Goal: Use online tool/utility

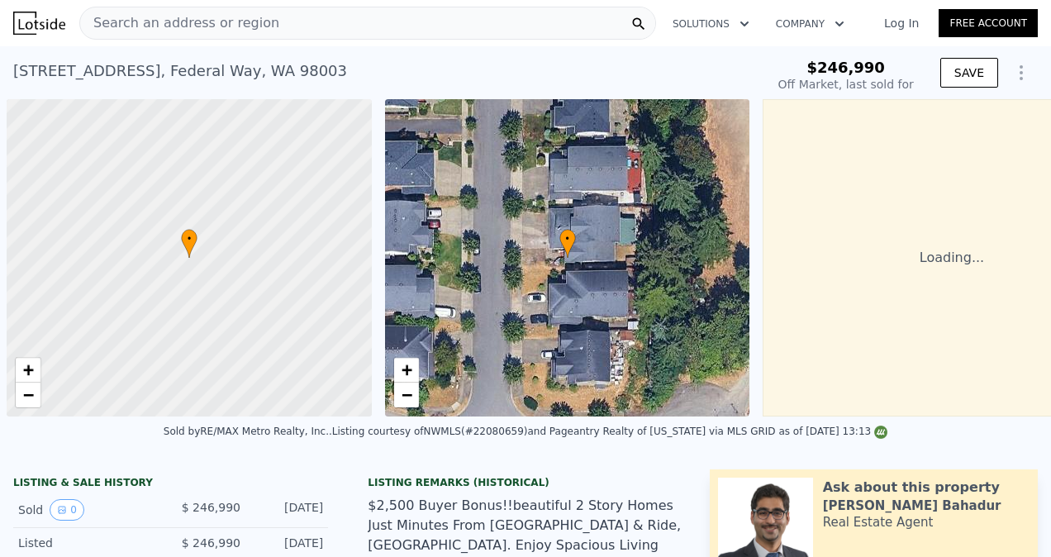
scroll to position [0, 7]
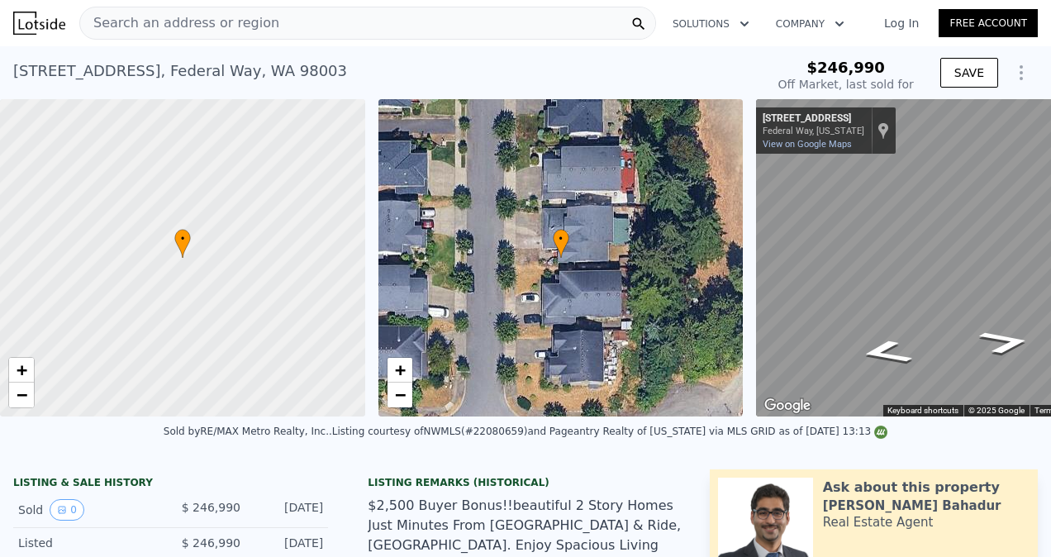
click at [1008, 62] on button "Show Options" at bounding box center [1021, 72] width 33 height 33
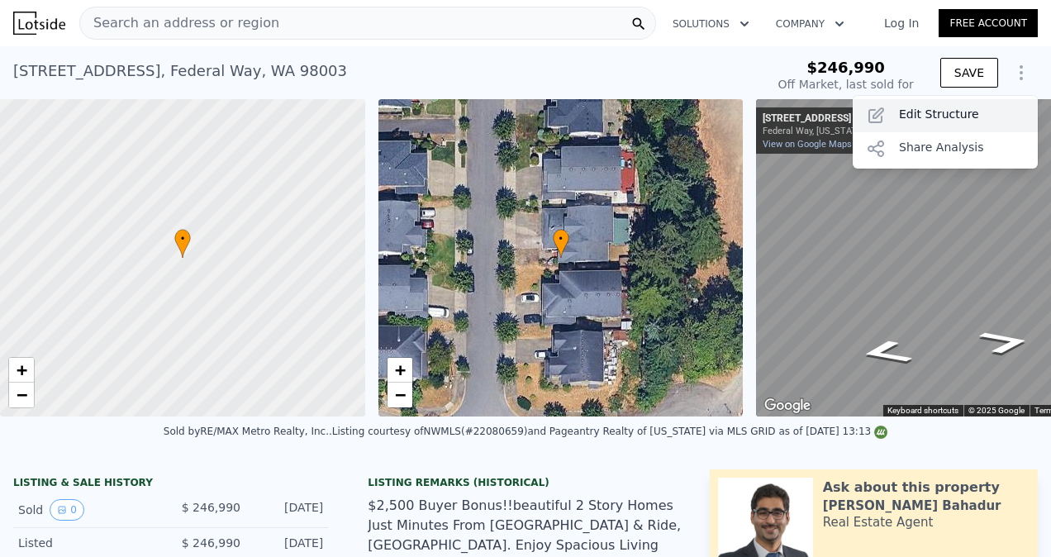
click at [949, 111] on div "Edit Structure" at bounding box center [945, 115] width 185 height 33
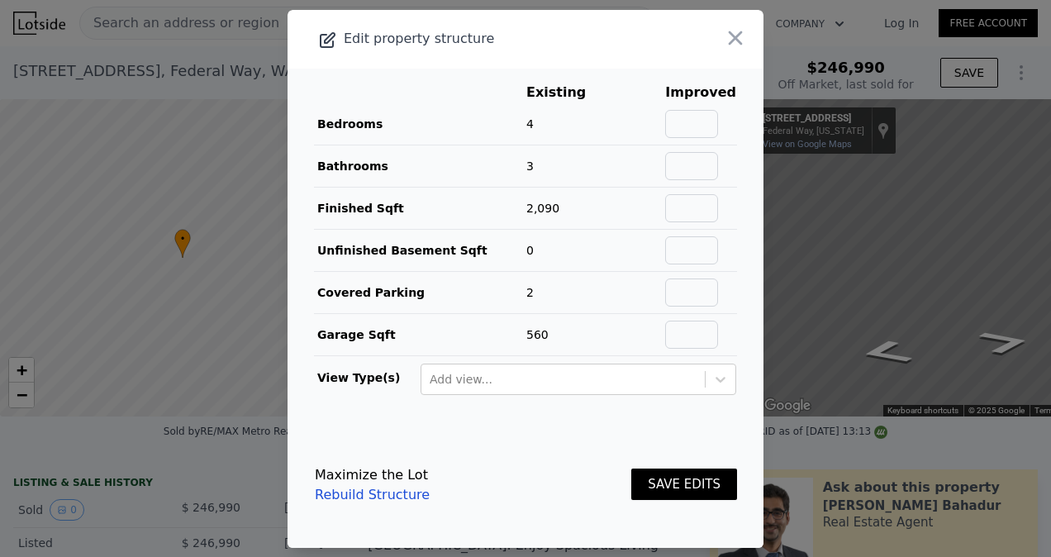
click at [700, 139] on td at bounding box center [701, 124] width 73 height 42
click at [690, 127] on input "text" at bounding box center [691, 124] width 53 height 28
type input "4"
click at [678, 471] on button "SAVE EDITS" at bounding box center [685, 485] width 106 height 32
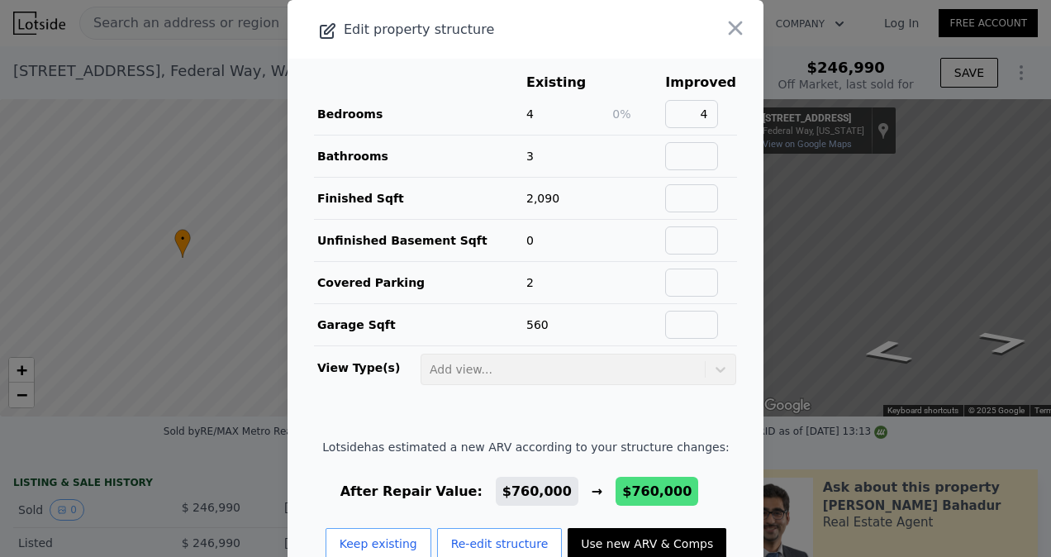
scroll to position [35, 0]
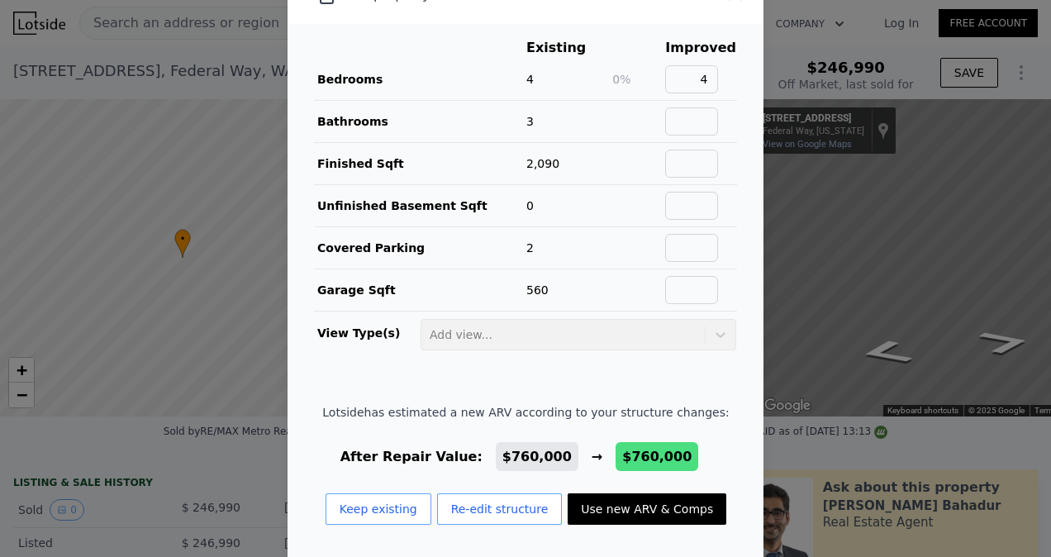
type input "$ 760,000"
type input "$ 442,179"
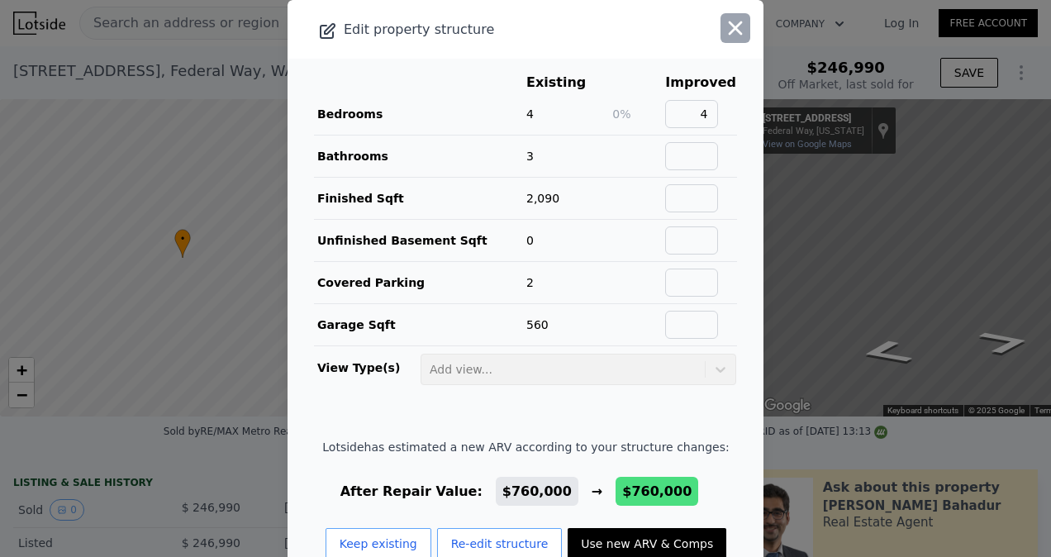
click at [724, 21] on icon "button" at bounding box center [735, 28] width 23 height 23
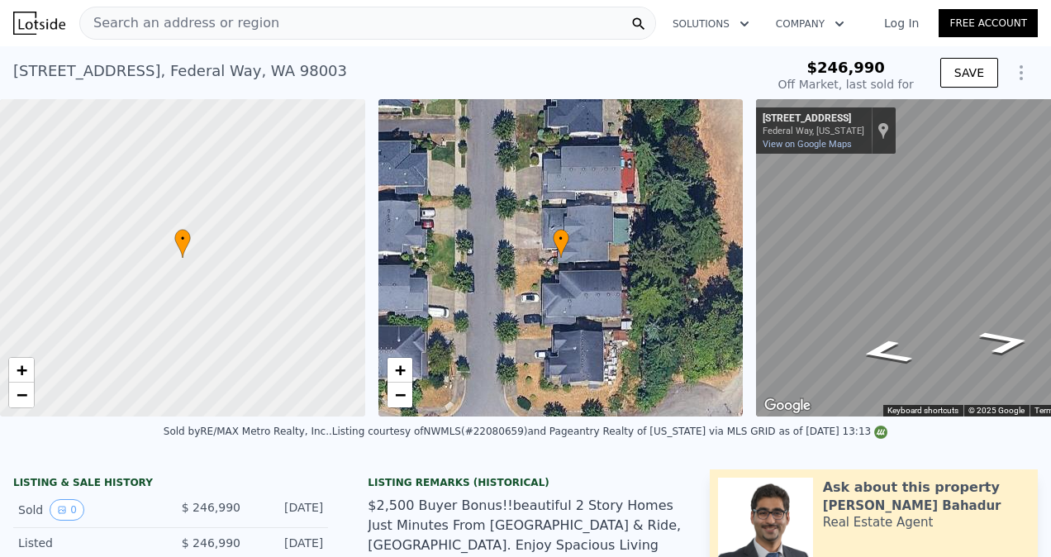
click at [306, 25] on div "Search an address or region" at bounding box center [367, 23] width 577 height 33
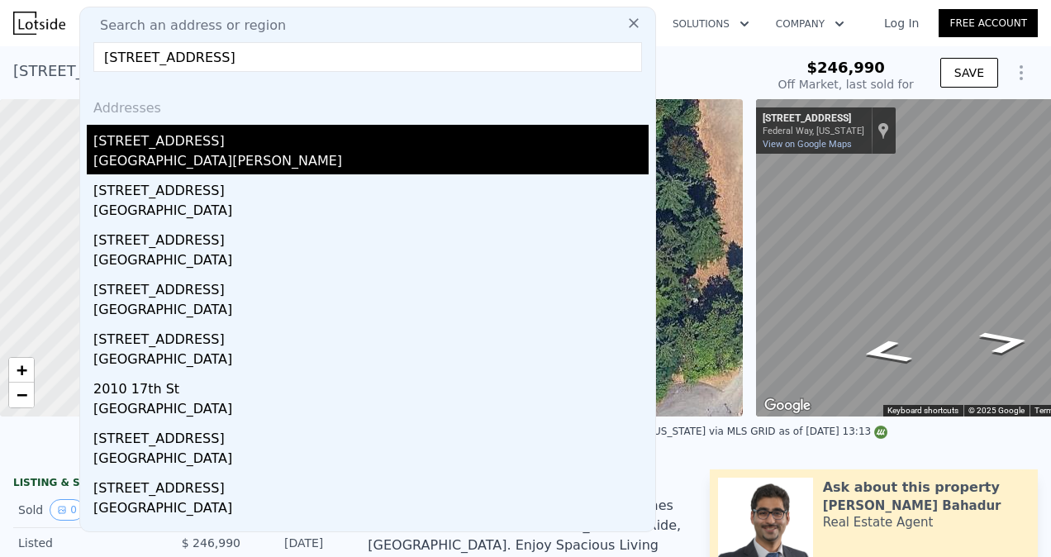
type input "[STREET_ADDRESS]"
click at [275, 139] on div "[STREET_ADDRESS]" at bounding box center [370, 138] width 555 height 26
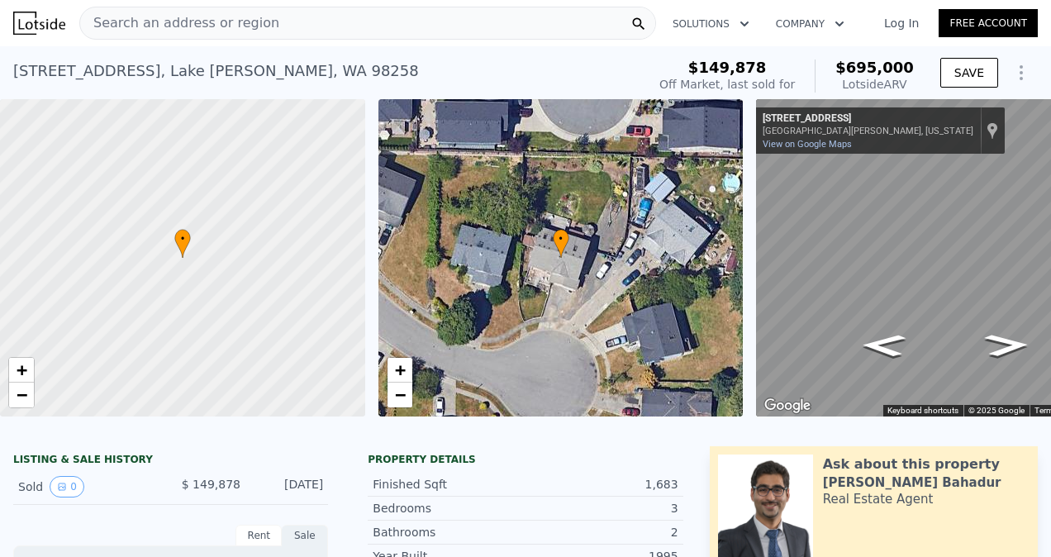
click at [284, 17] on div "Search an address or region" at bounding box center [367, 23] width 577 height 33
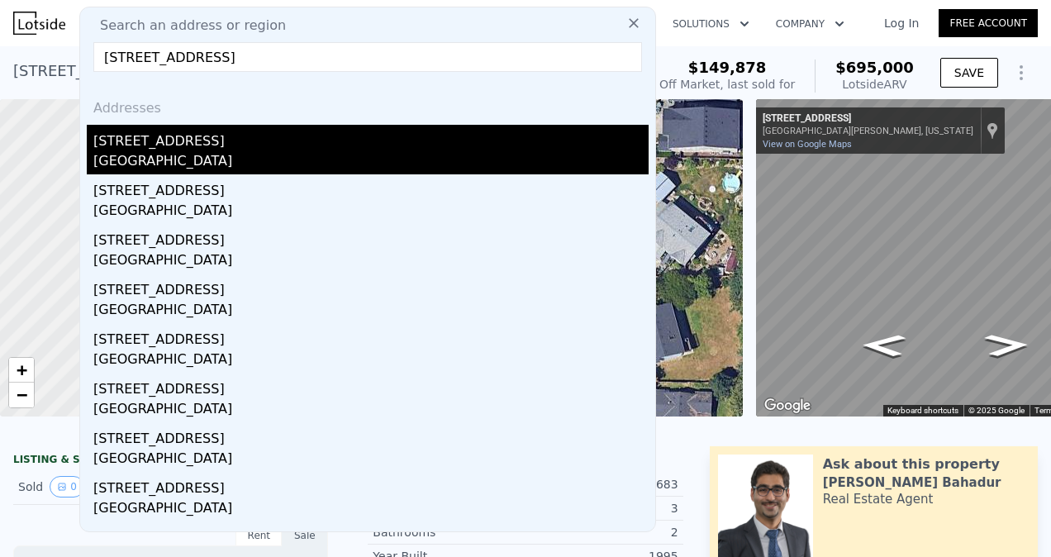
type input "[STREET_ADDRESS]"
click at [272, 145] on div "[STREET_ADDRESS]" at bounding box center [370, 138] width 555 height 26
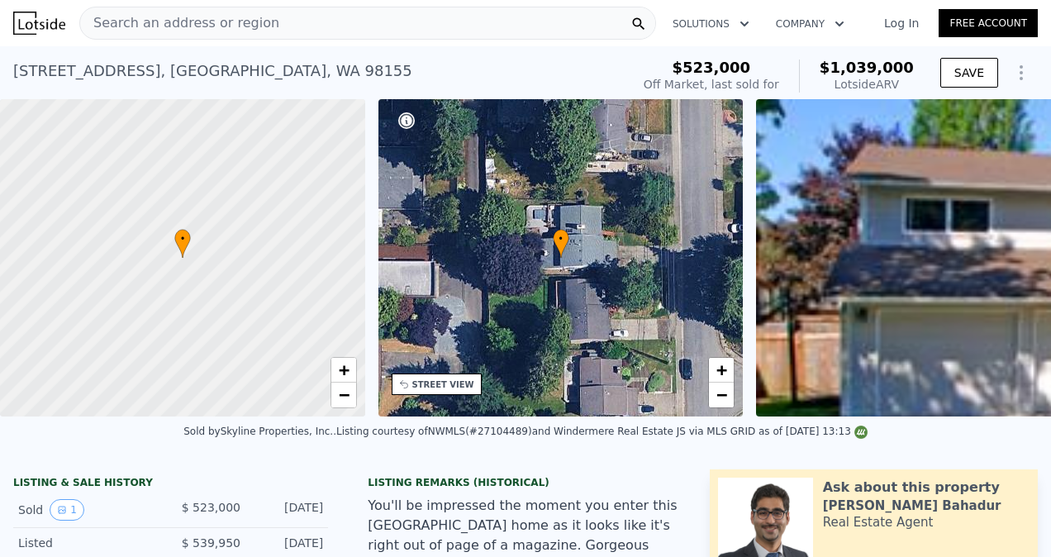
click at [1012, 76] on icon "Show Options" at bounding box center [1022, 73] width 20 height 20
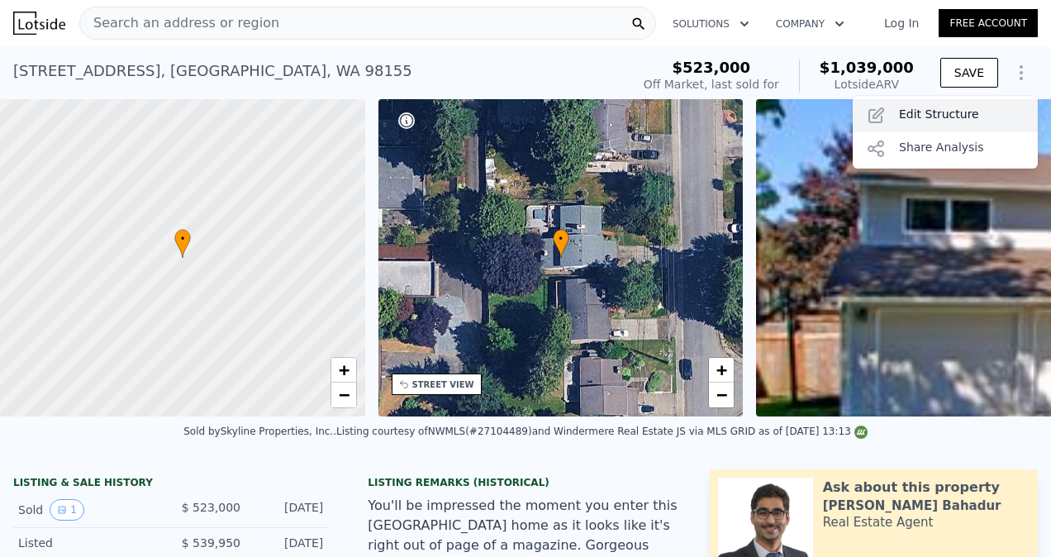
click at [918, 113] on div "Edit Structure" at bounding box center [945, 115] width 185 height 33
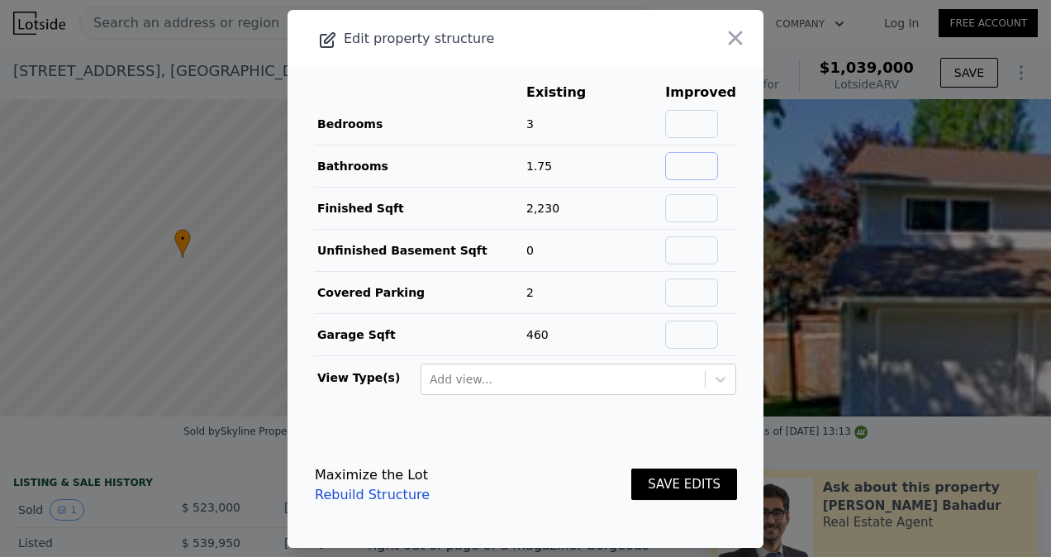
click at [689, 167] on input "text" at bounding box center [691, 166] width 53 height 28
type input "3"
click at [684, 478] on button "SAVE EDITS" at bounding box center [685, 485] width 106 height 32
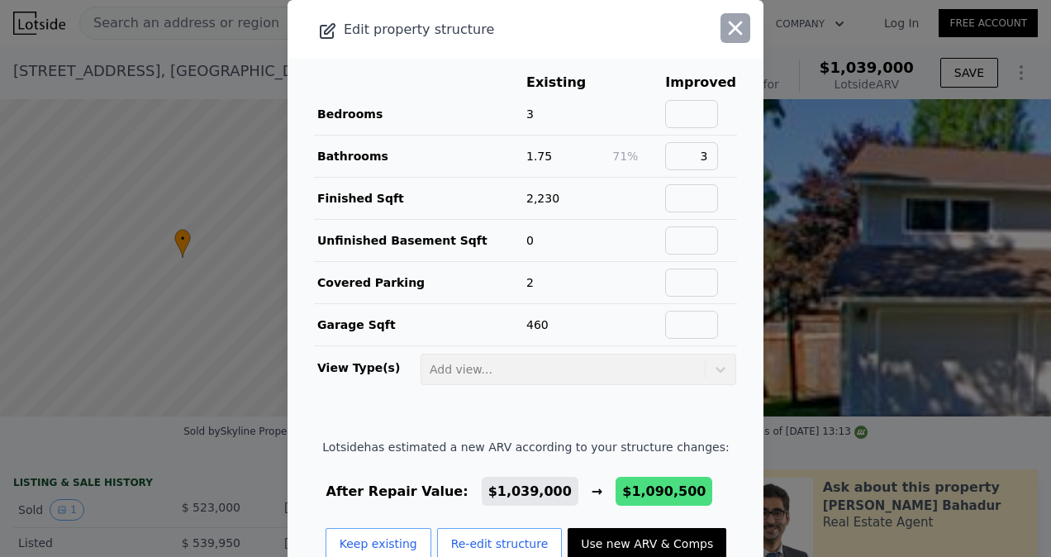
click at [729, 26] on icon "button" at bounding box center [736, 28] width 14 height 14
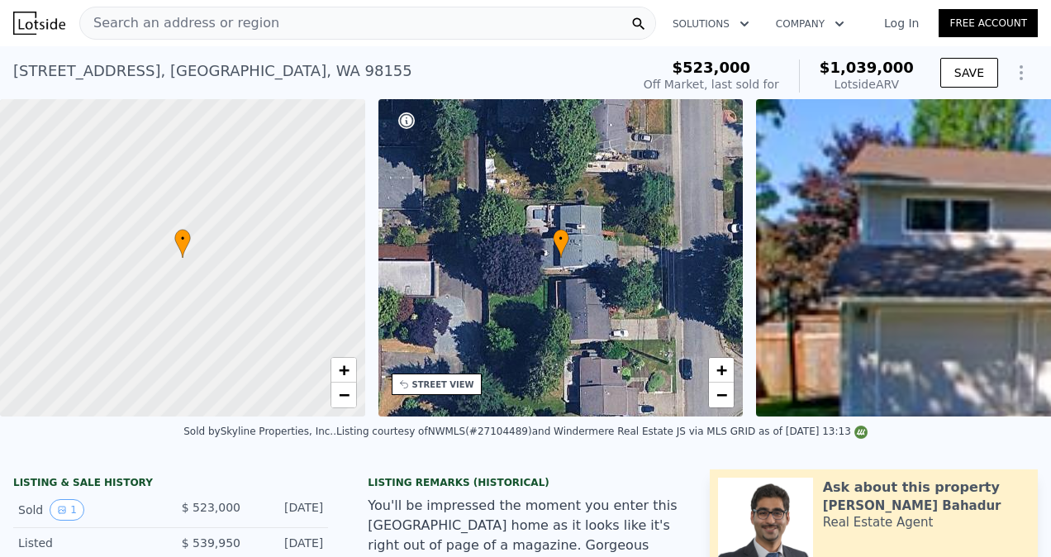
click at [395, 23] on div "Search an address or region" at bounding box center [367, 23] width 577 height 33
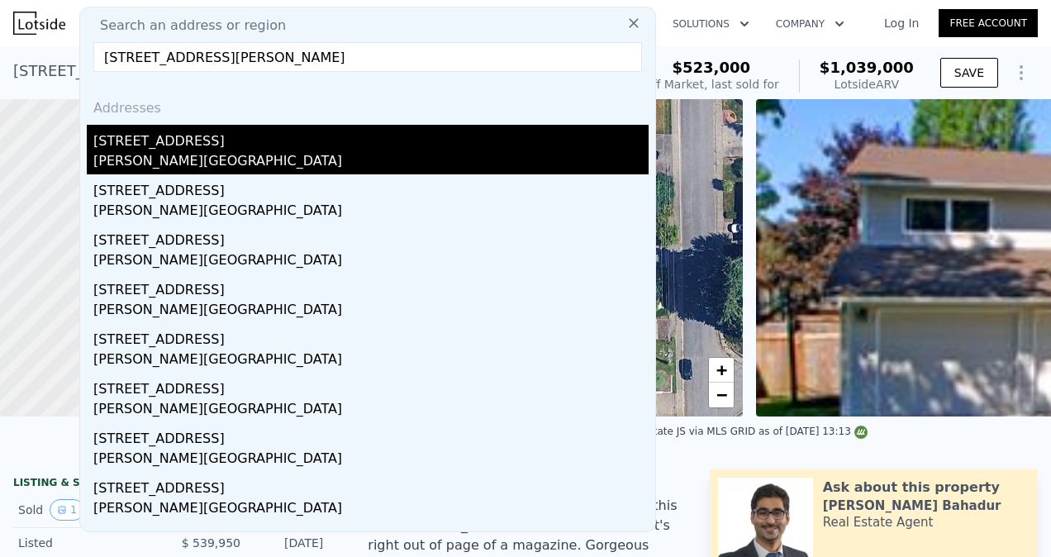
type input "[STREET_ADDRESS][PERSON_NAME]"
click at [266, 151] on div "[PERSON_NAME][GEOGRAPHIC_DATA]" at bounding box center [370, 162] width 555 height 23
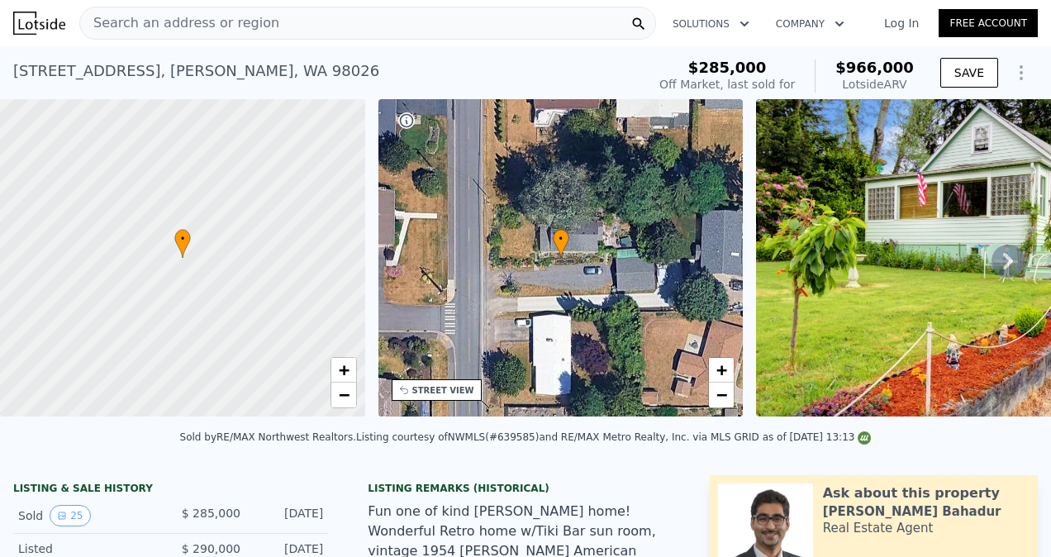
click at [1012, 69] on icon "Show Options" at bounding box center [1022, 73] width 20 height 20
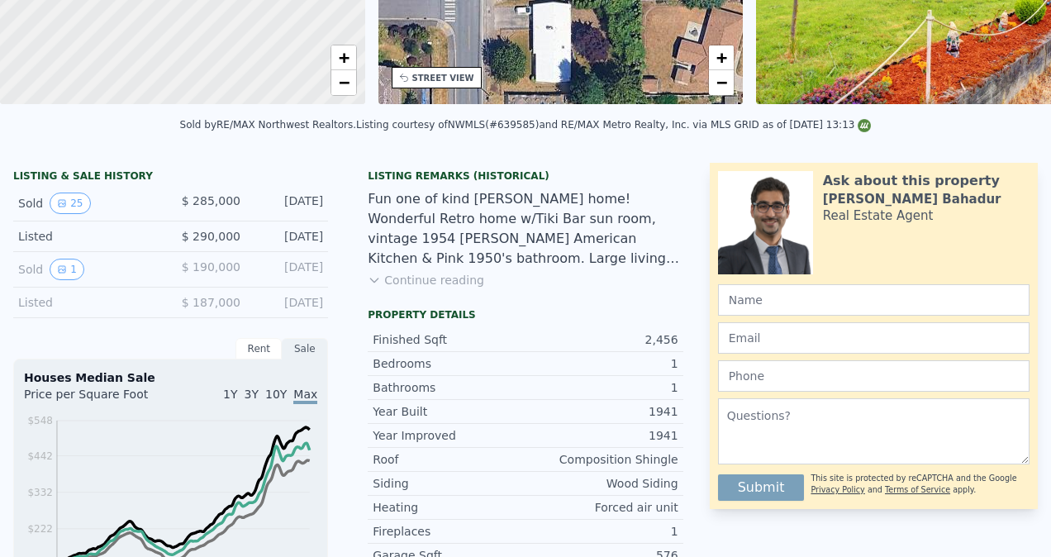
scroll to position [6, 0]
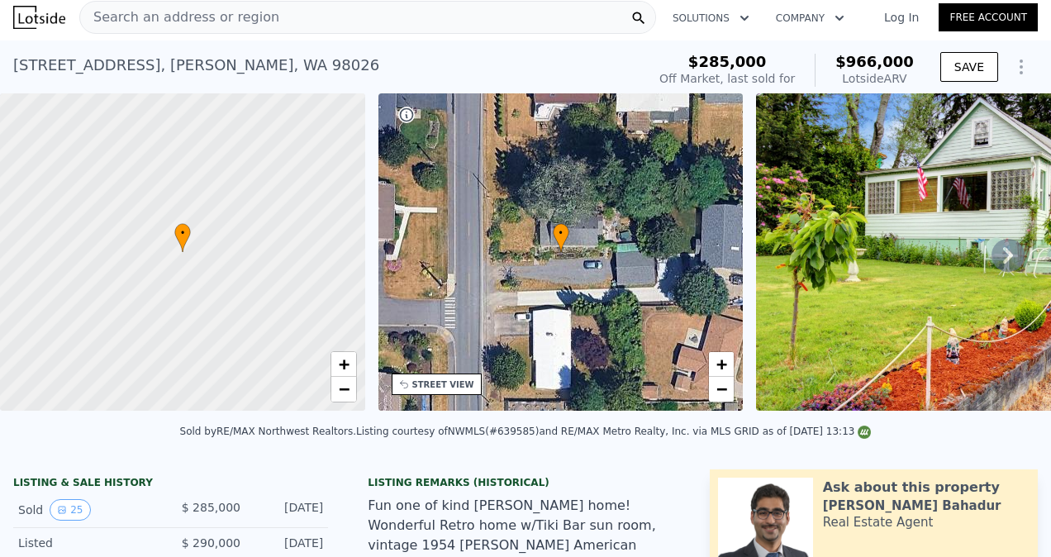
click at [1015, 74] on icon "Show Options" at bounding box center [1022, 67] width 20 height 20
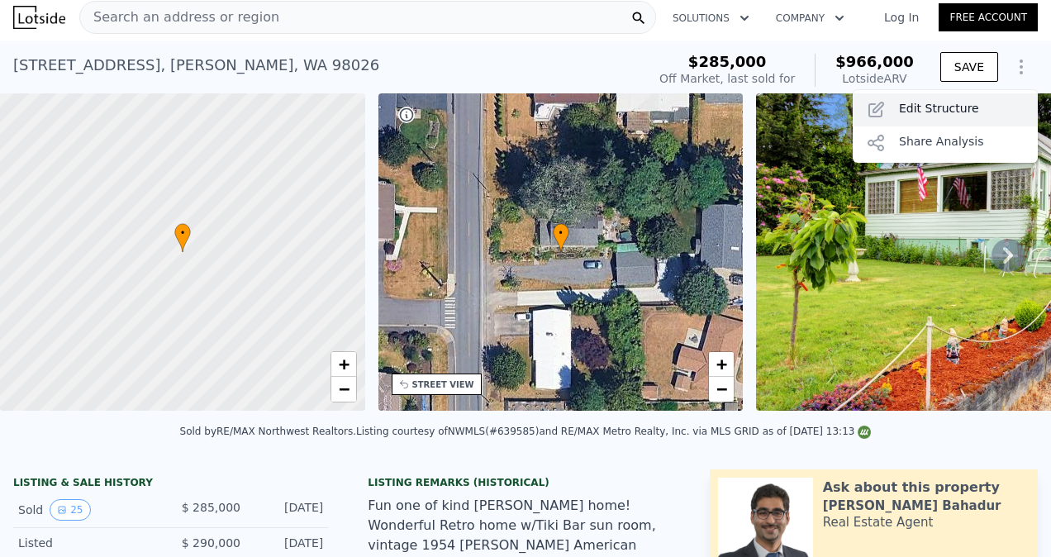
click at [930, 104] on div "Edit Structure" at bounding box center [945, 109] width 185 height 33
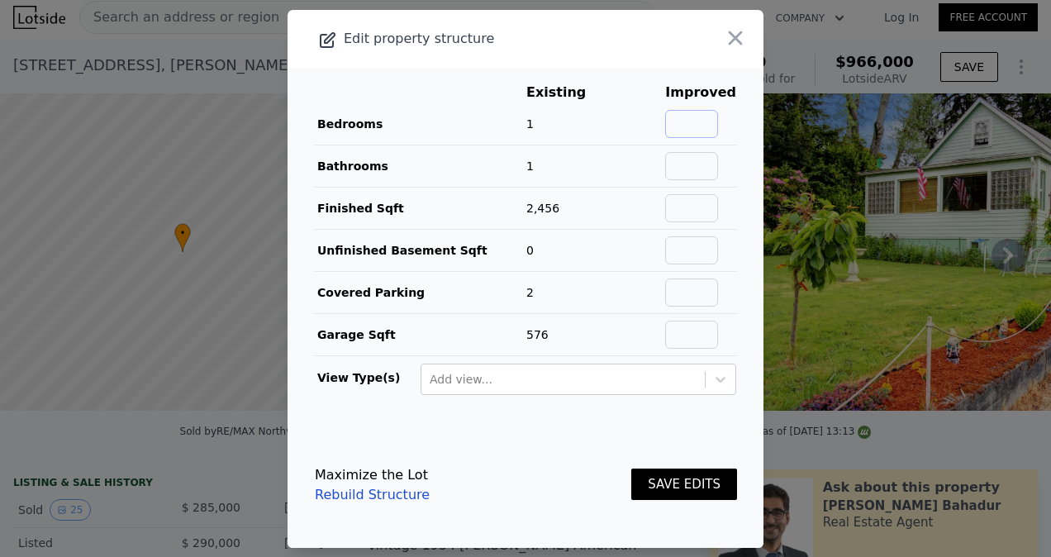
click at [706, 126] on input "text" at bounding box center [691, 124] width 53 height 28
type input "3"
click at [675, 473] on button "SAVE EDITS" at bounding box center [685, 485] width 106 height 32
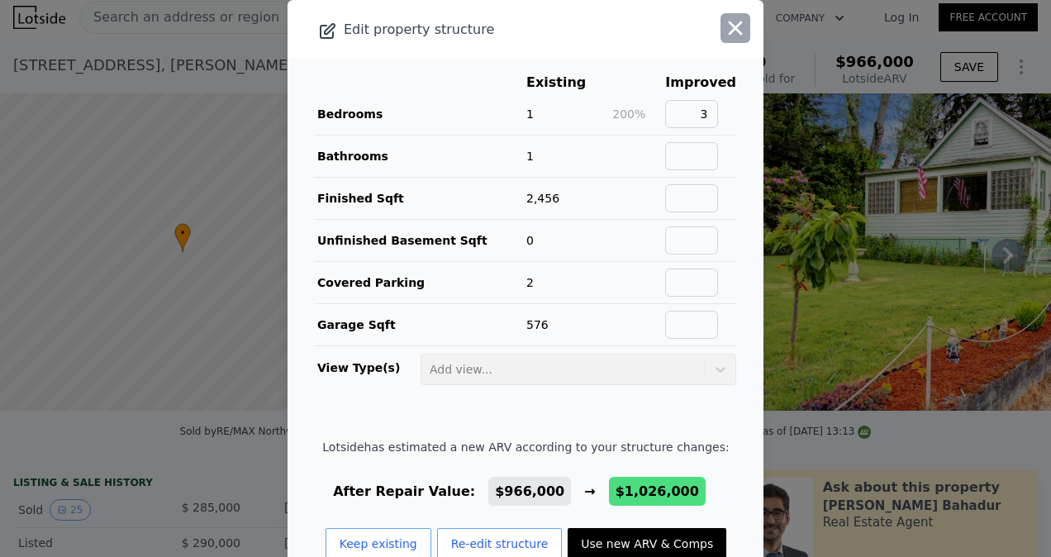
click at [724, 29] on icon "button" at bounding box center [735, 28] width 23 height 23
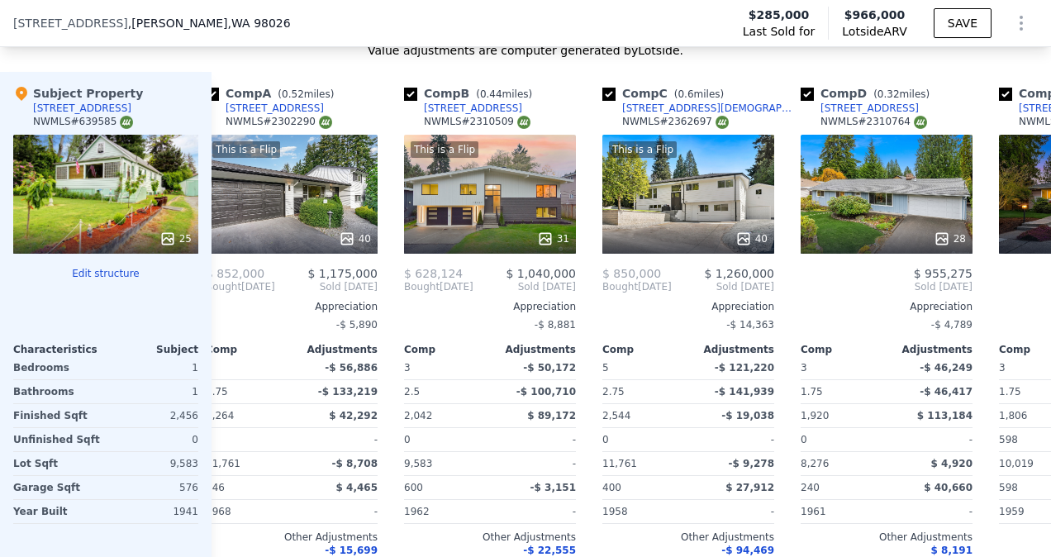
scroll to position [0, 0]
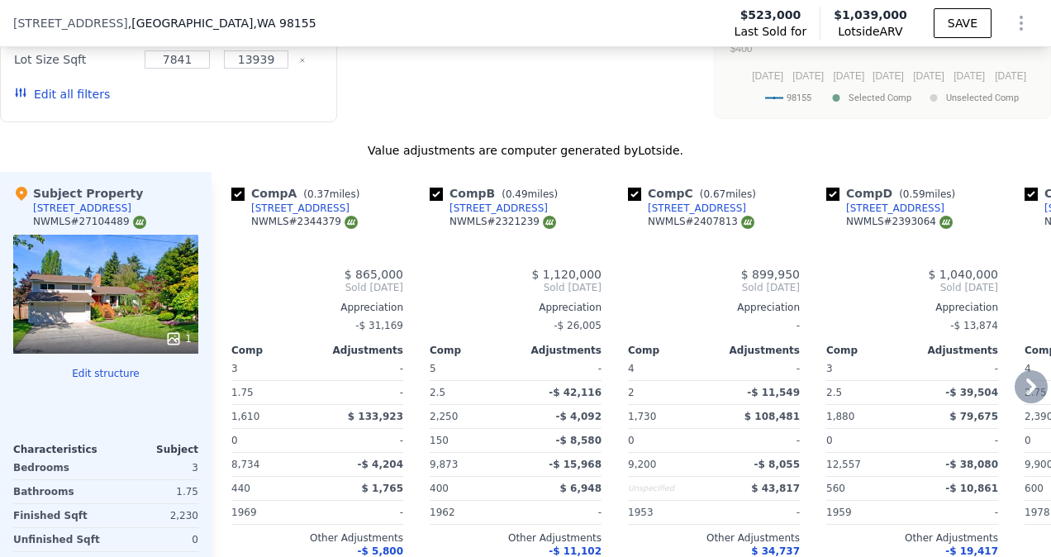
type input "$ 1,039,000"
type input "6"
type input "1610"
type input "3119"
type input "7150"
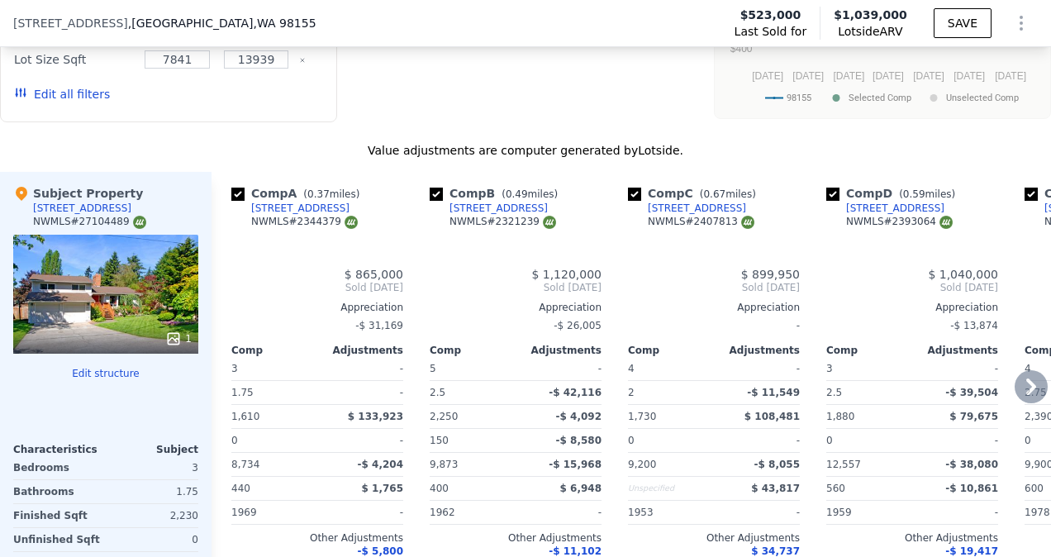
type input "12557"
type input "$ 400,842"
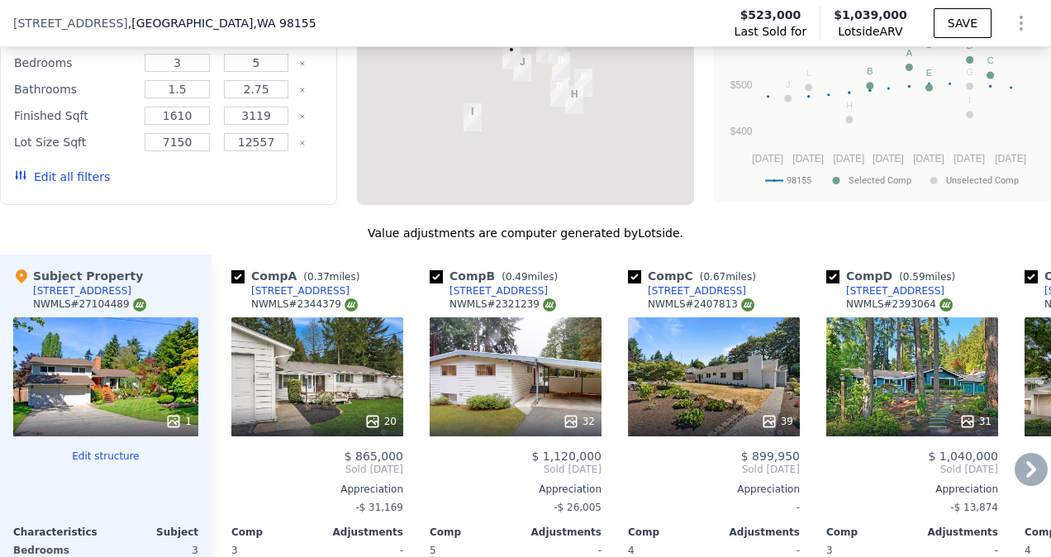
scroll to position [1905, 0]
